Goal: Find specific page/section: Find specific page/section

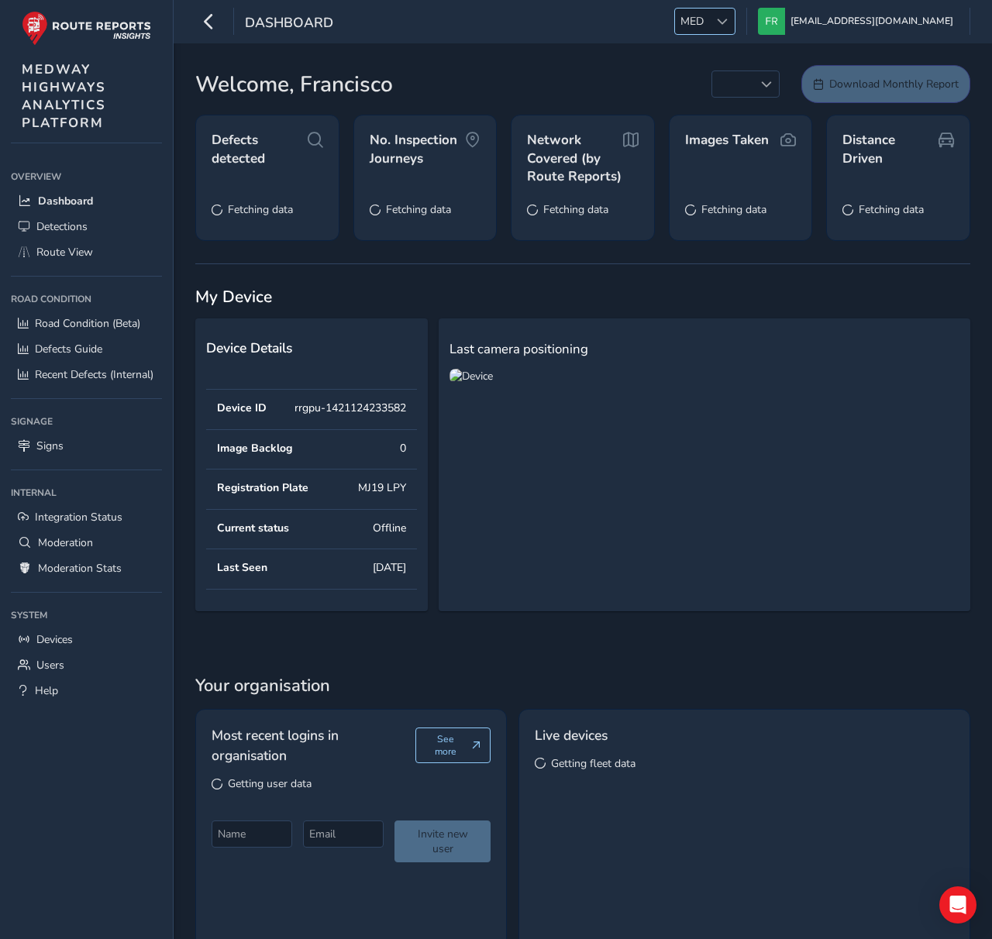
click at [709, 28] on span "MED" at bounding box center [692, 22] width 34 height 26
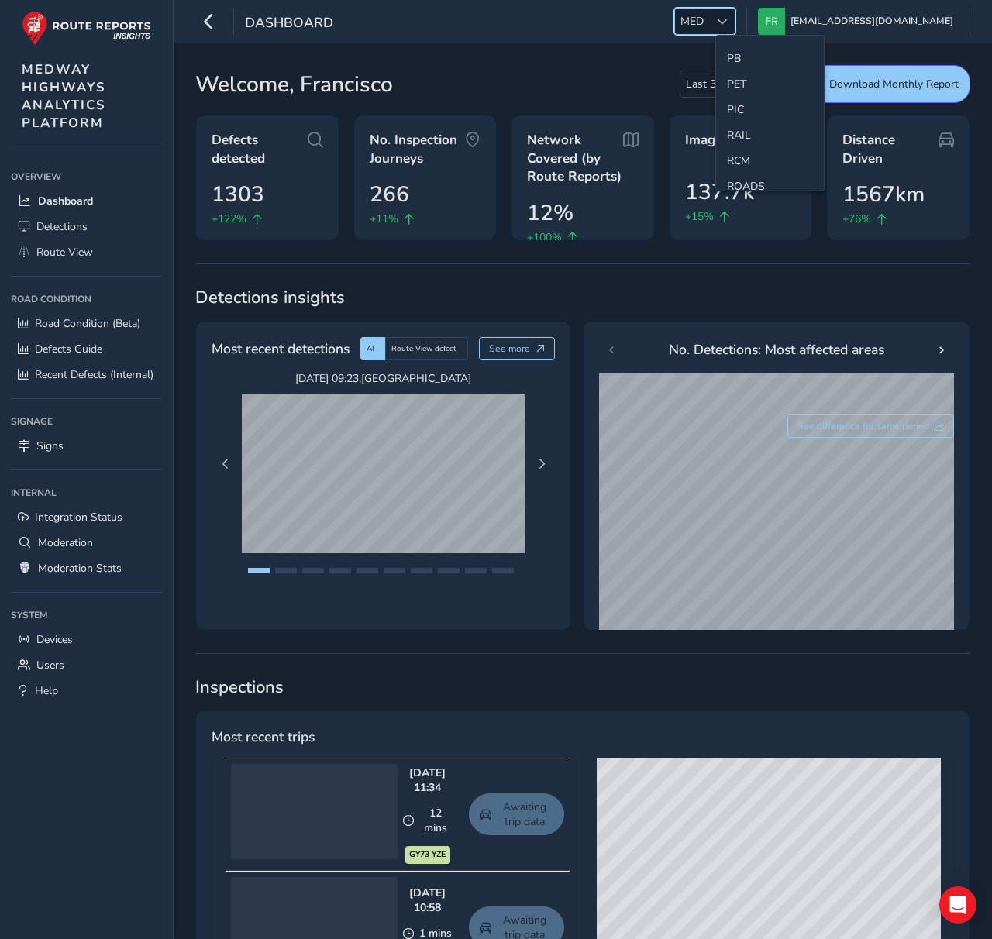
scroll to position [501, 0]
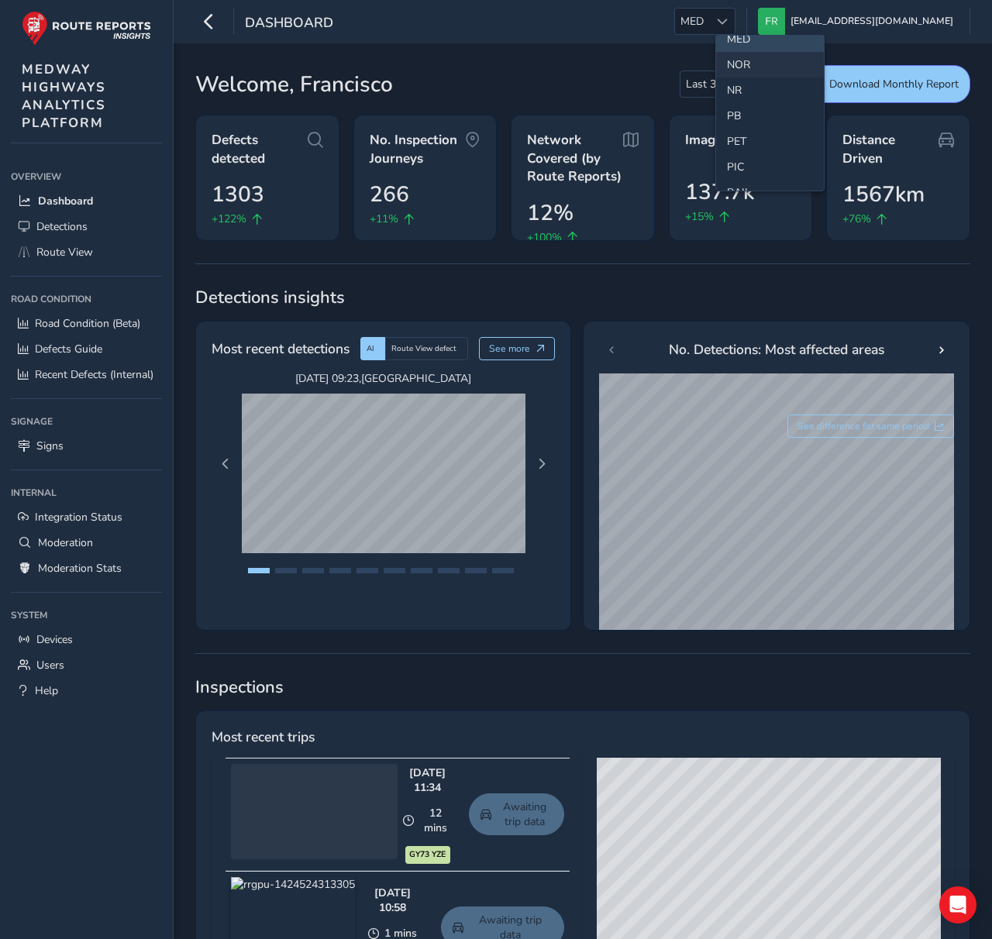
click at [742, 56] on li "NOR" at bounding box center [770, 65] width 108 height 26
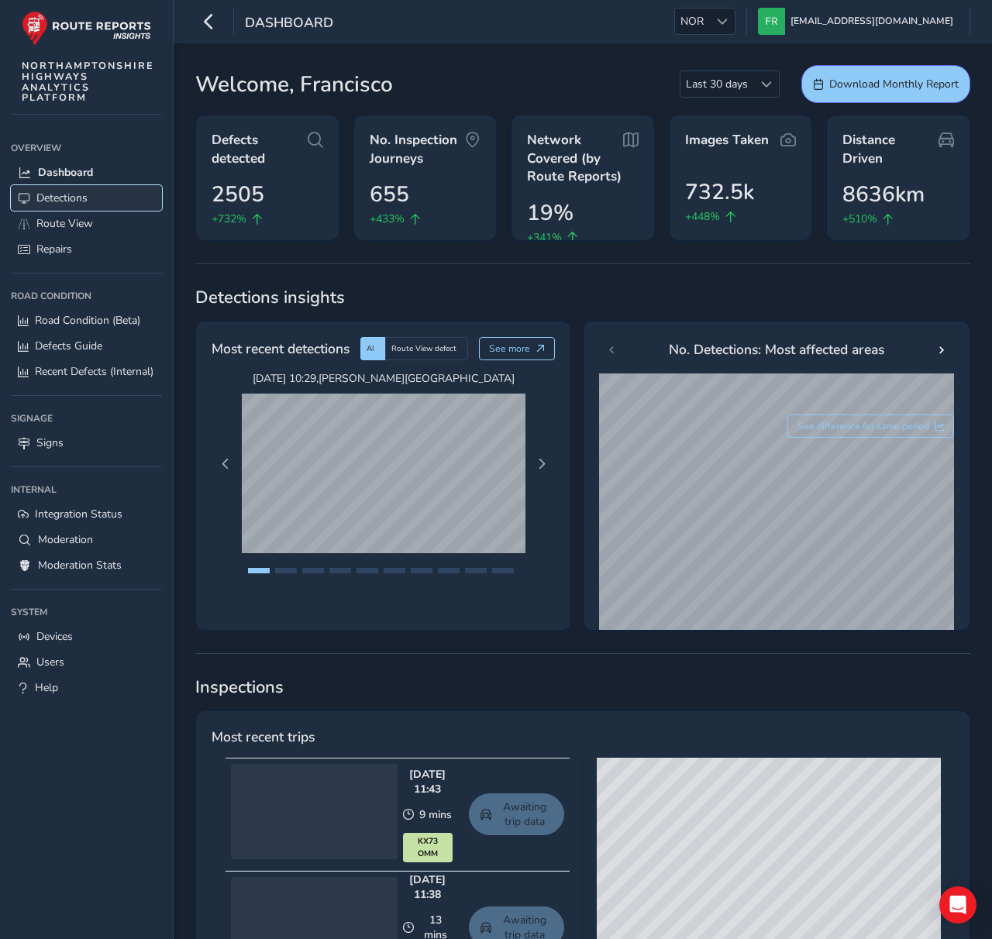
click at [117, 208] on link "Detections" at bounding box center [86, 198] width 151 height 26
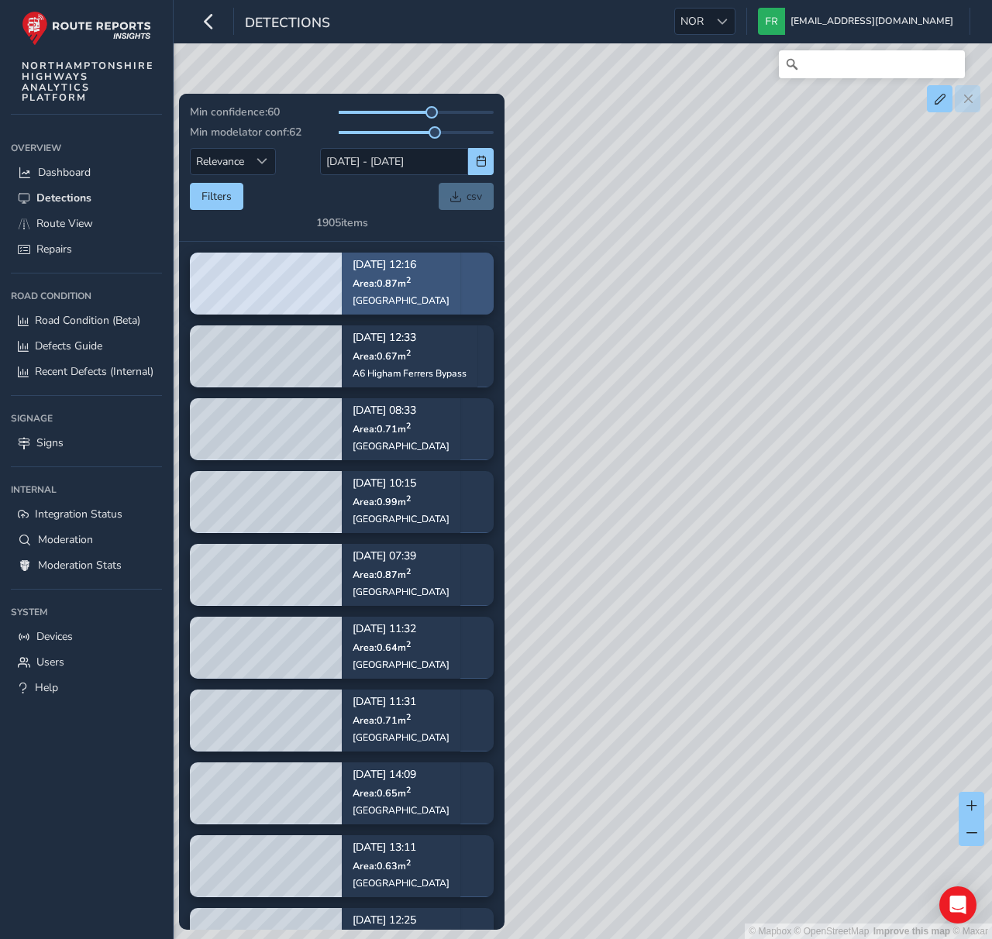
click at [408, 285] on span "Area: 0.87 m 2" at bounding box center [382, 283] width 58 height 13
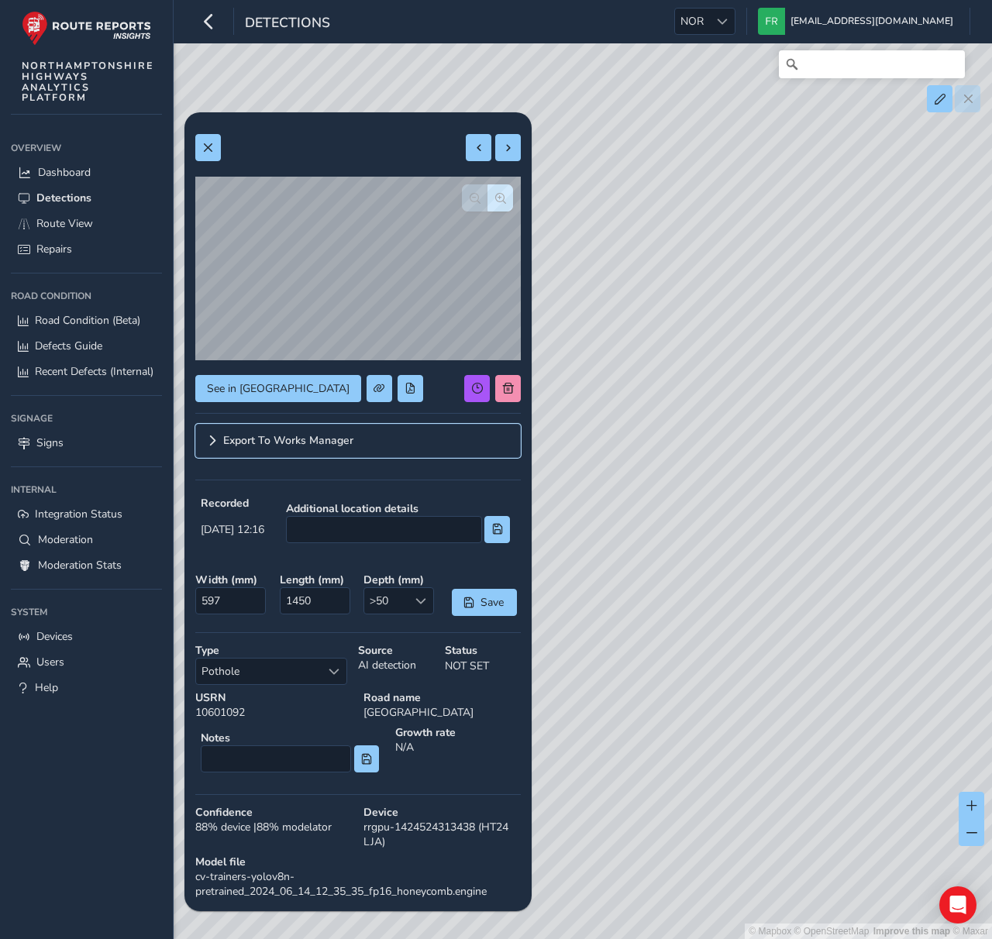
click at [384, 437] on link "Export To Works Manager" at bounding box center [357, 441] width 325 height 34
